Goal: Information Seeking & Learning: Learn about a topic

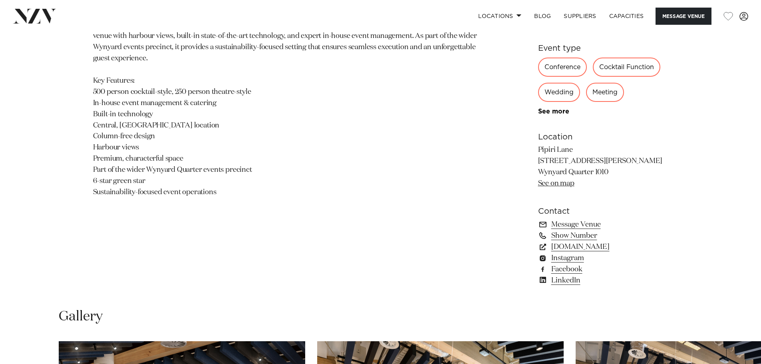
scroll to position [759, 0]
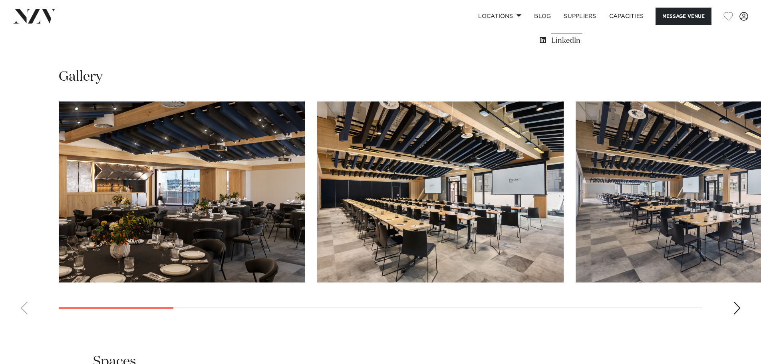
click at [249, 187] on img "1 / 14" at bounding box center [182, 191] width 247 height 181
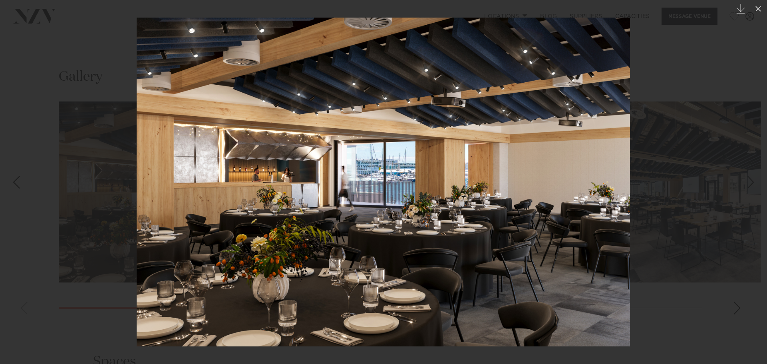
click at [708, 177] on div at bounding box center [383, 182] width 767 height 364
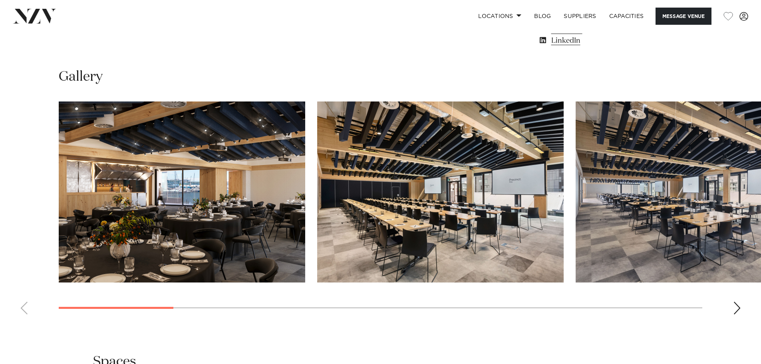
click at [737, 308] on div "Next slide" at bounding box center [737, 308] width 8 height 13
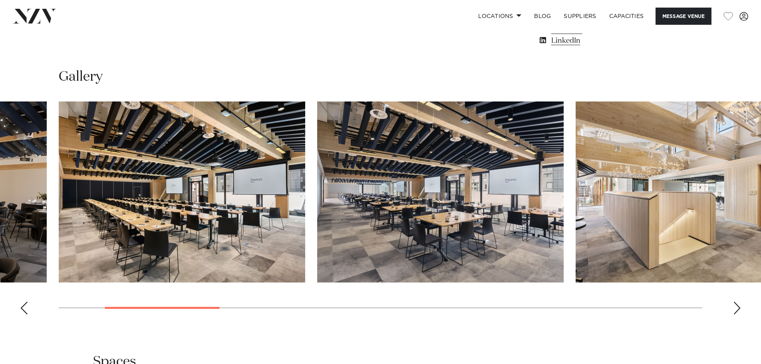
click at [736, 308] on div "Next slide" at bounding box center [737, 308] width 8 height 13
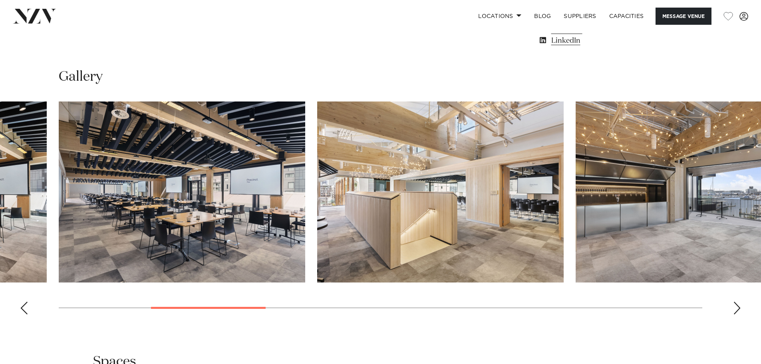
click at [736, 308] on div "Next slide" at bounding box center [737, 308] width 8 height 13
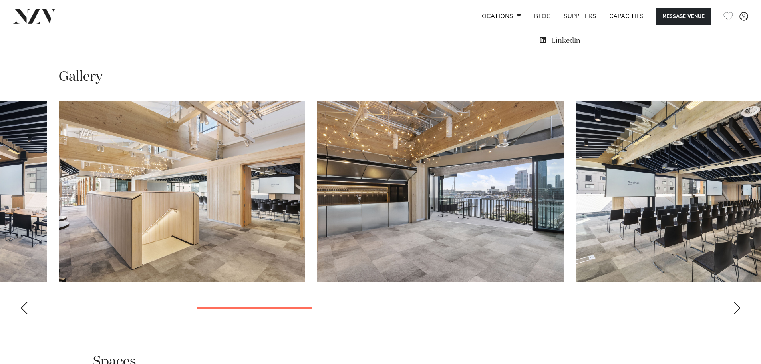
click at [736, 308] on div "Next slide" at bounding box center [737, 308] width 8 height 13
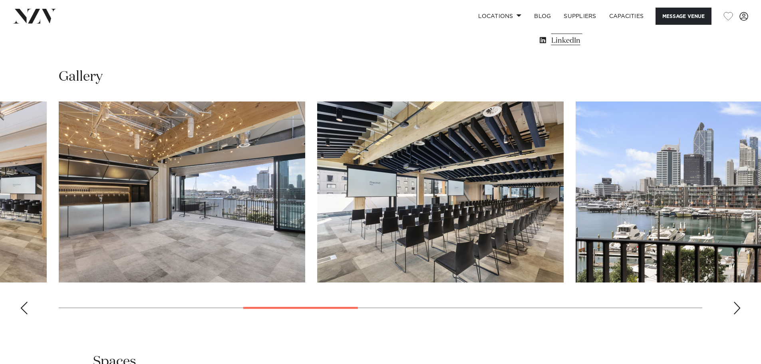
click at [736, 308] on div "Next slide" at bounding box center [737, 308] width 8 height 13
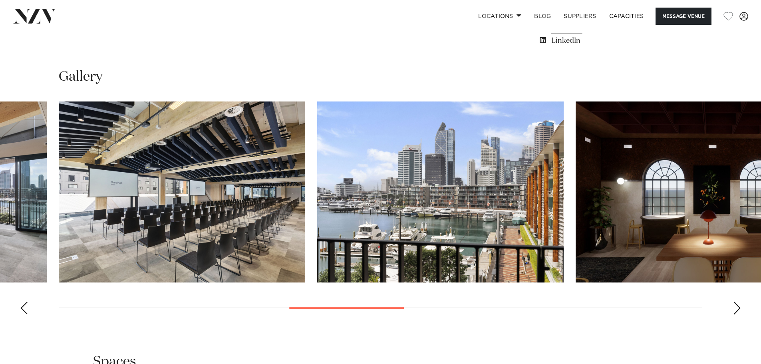
click at [736, 308] on div "Next slide" at bounding box center [737, 308] width 8 height 13
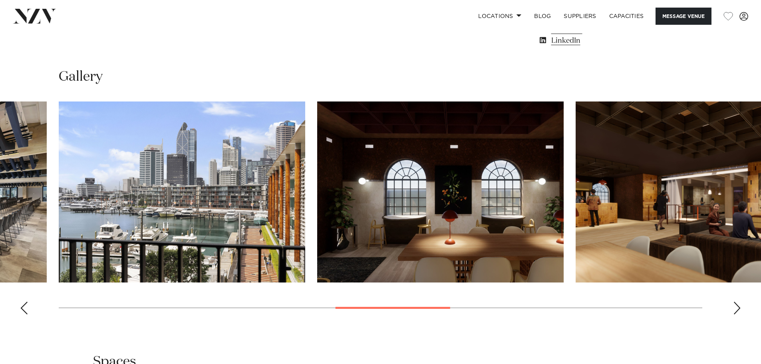
click at [736, 308] on div "Next slide" at bounding box center [737, 308] width 8 height 13
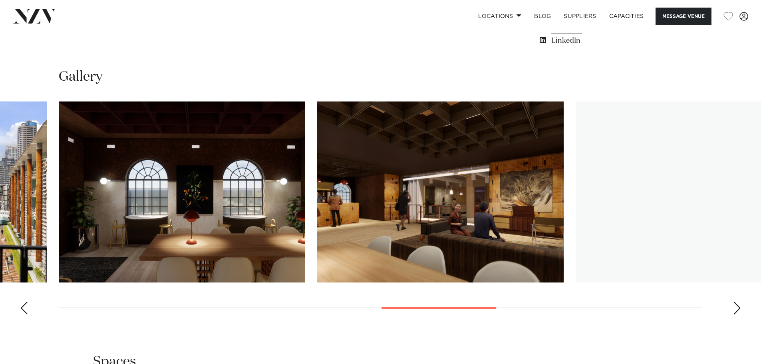
click at [736, 308] on div "Next slide" at bounding box center [737, 308] width 8 height 13
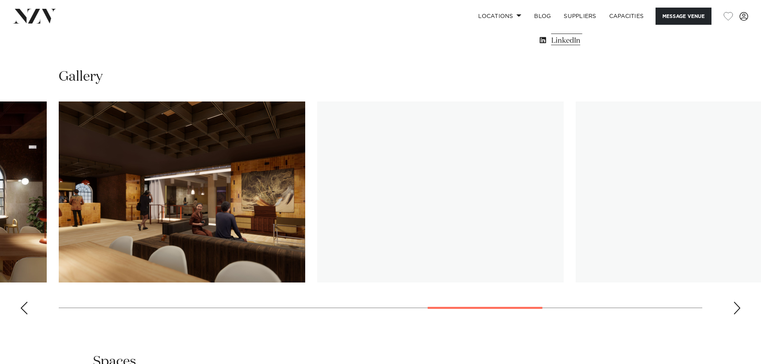
click at [736, 308] on div "Next slide" at bounding box center [737, 308] width 8 height 13
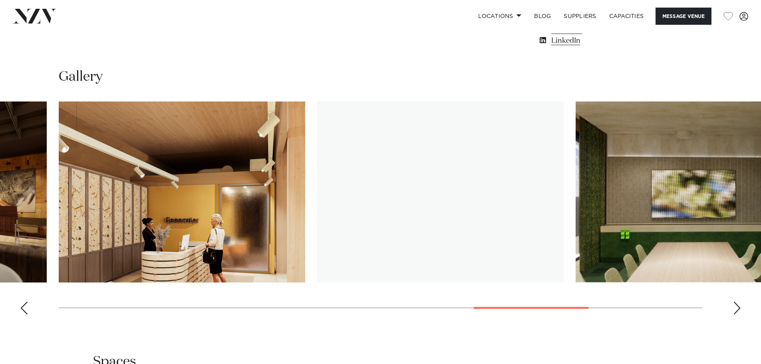
click at [736, 308] on div "Next slide" at bounding box center [737, 308] width 8 height 13
